Goal: Transaction & Acquisition: Purchase product/service

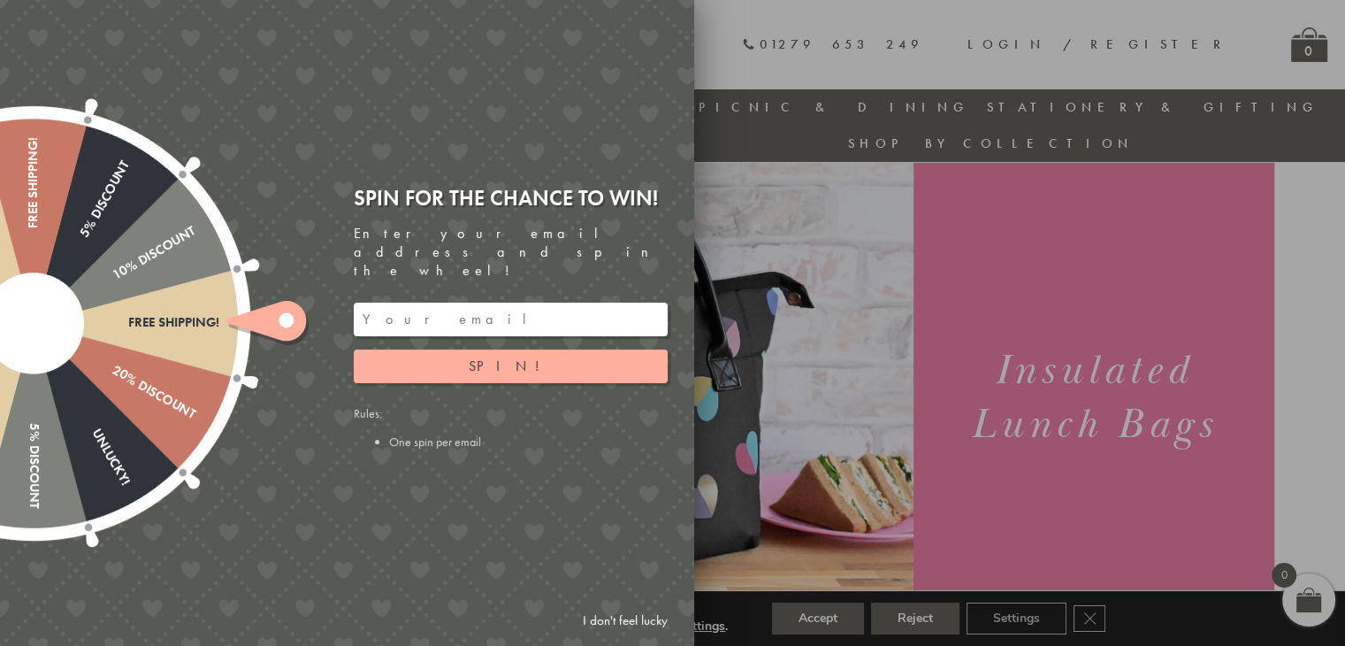
scroll to position [50, 0]
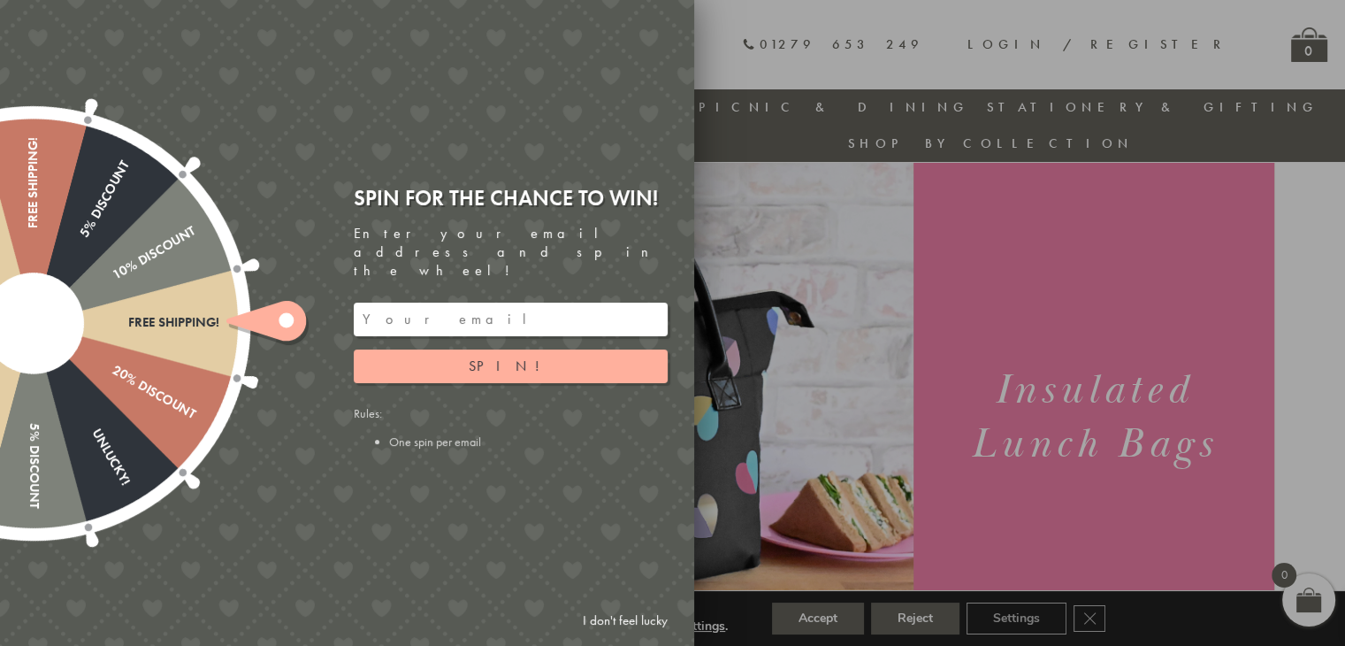
click at [602, 618] on link "I don't feel lucky" at bounding box center [625, 620] width 103 height 33
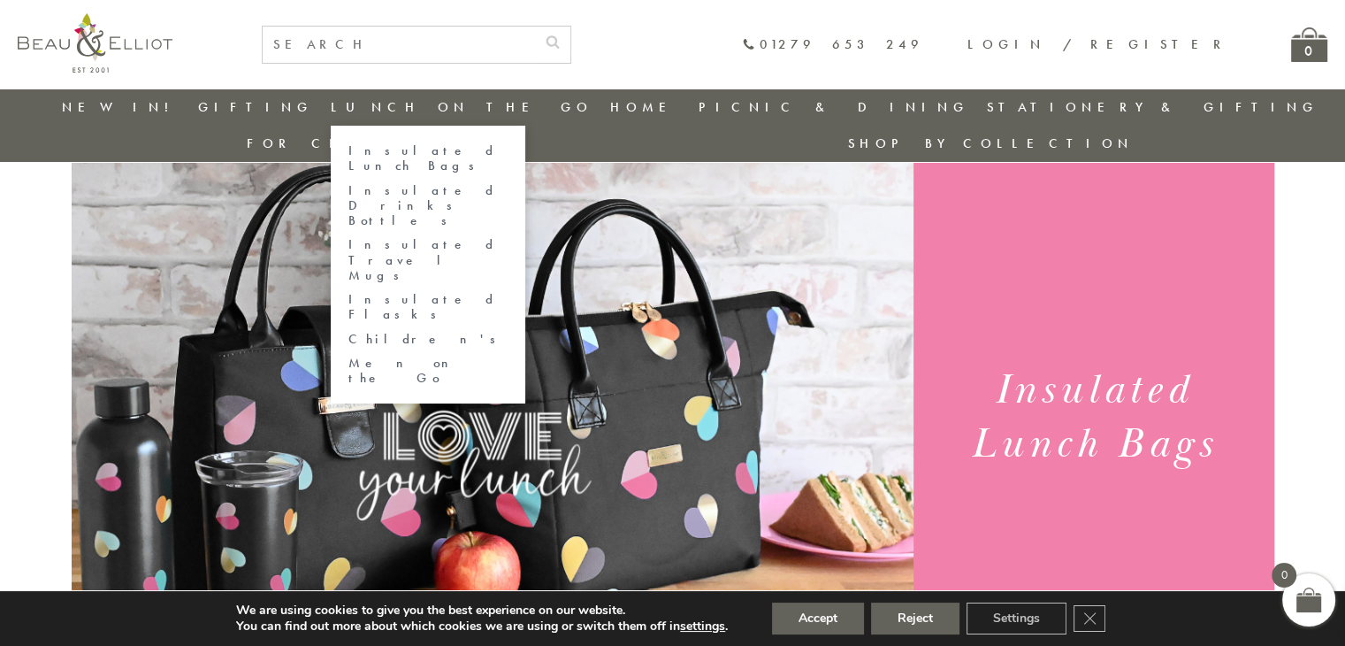
click at [385, 151] on link "Insulated Lunch Bags" at bounding box center [428, 158] width 159 height 31
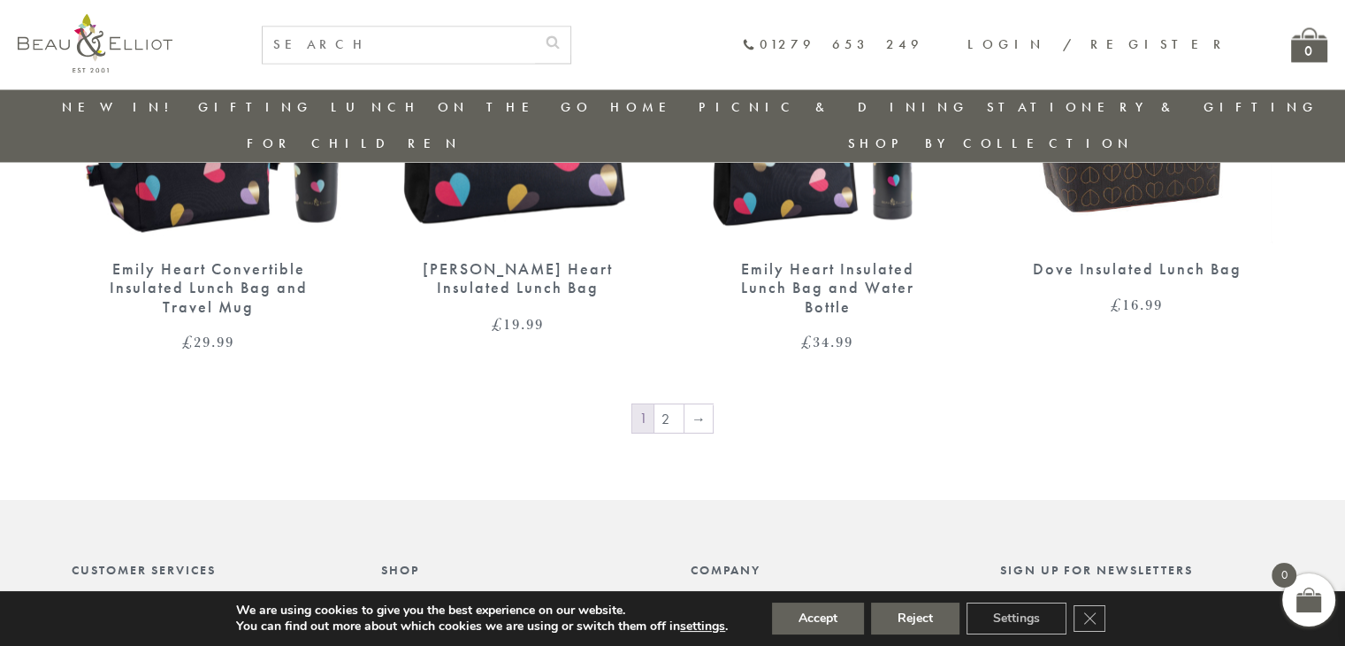
scroll to position [3058, 0]
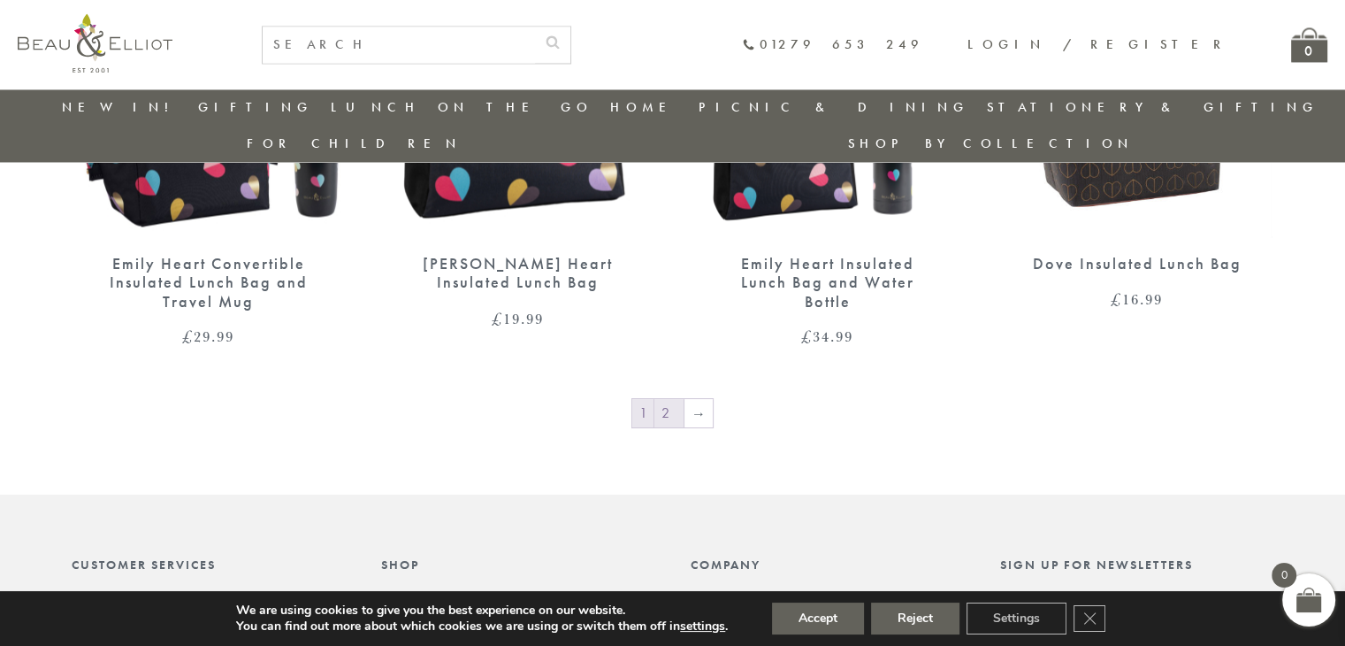
click at [669, 399] on link "2" at bounding box center [669, 413] width 29 height 28
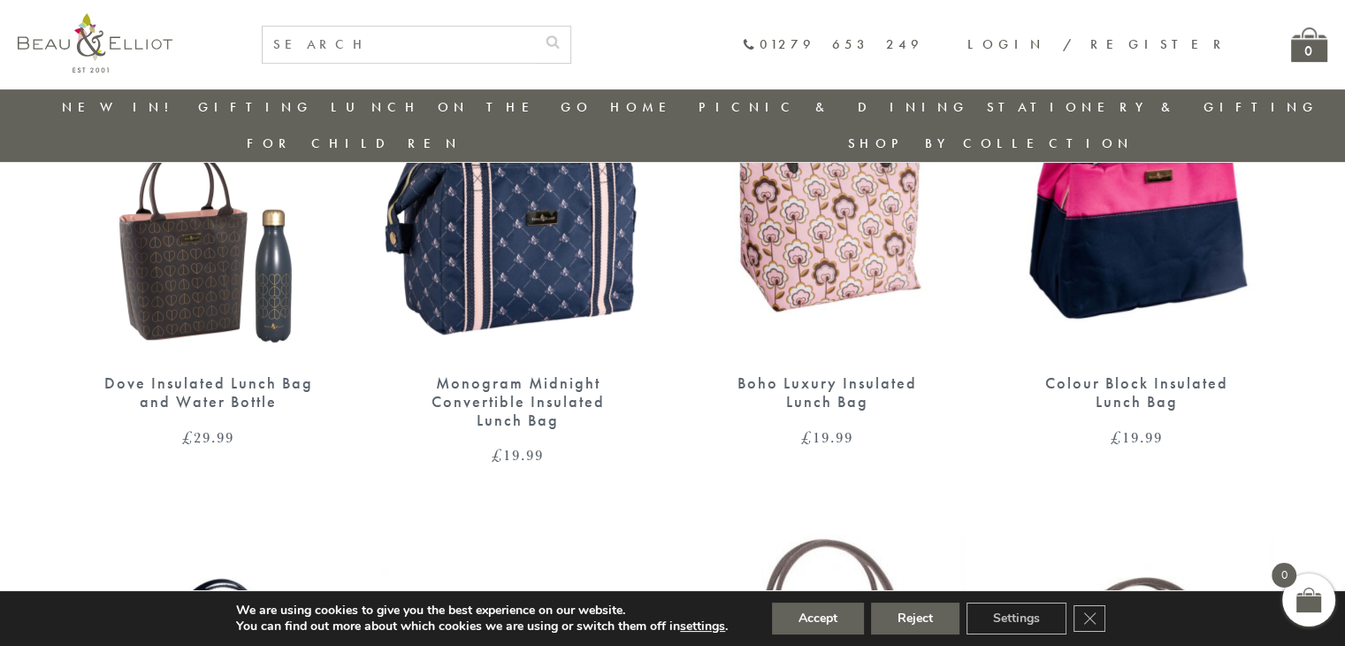
scroll to position [670, 0]
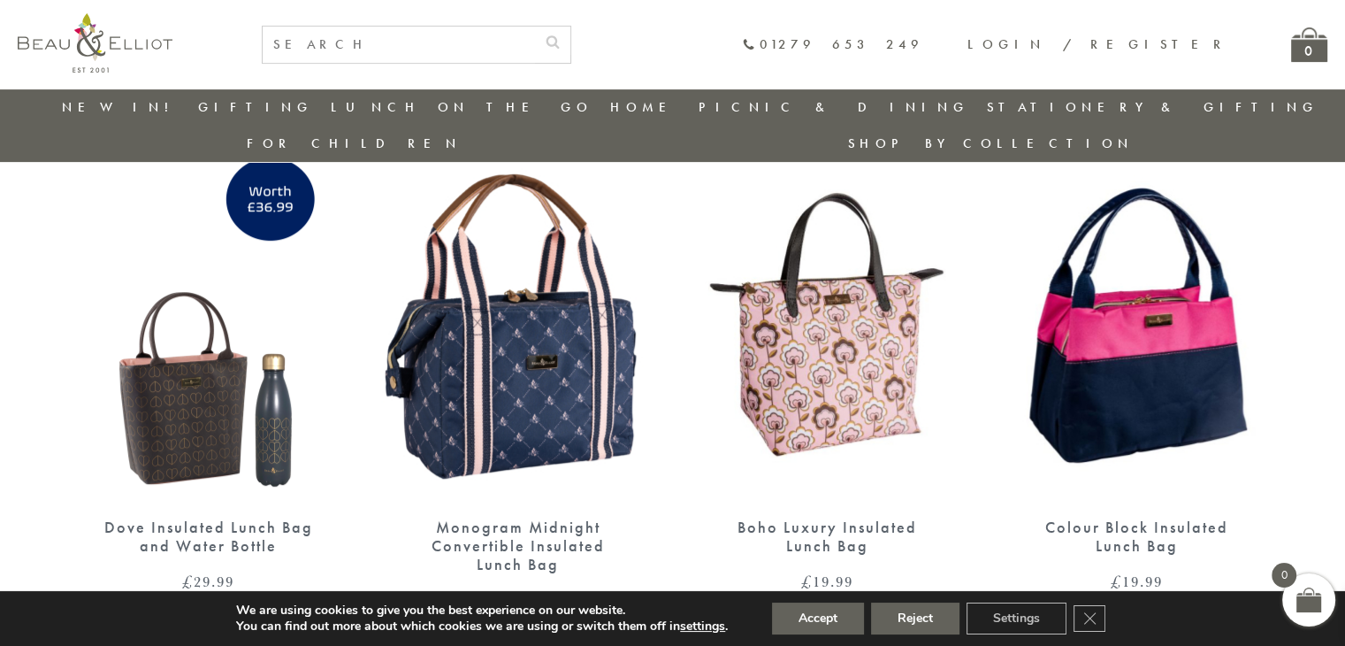
click at [1115, 305] on img at bounding box center [1137, 324] width 274 height 354
